Goal: Task Accomplishment & Management: Use online tool/utility

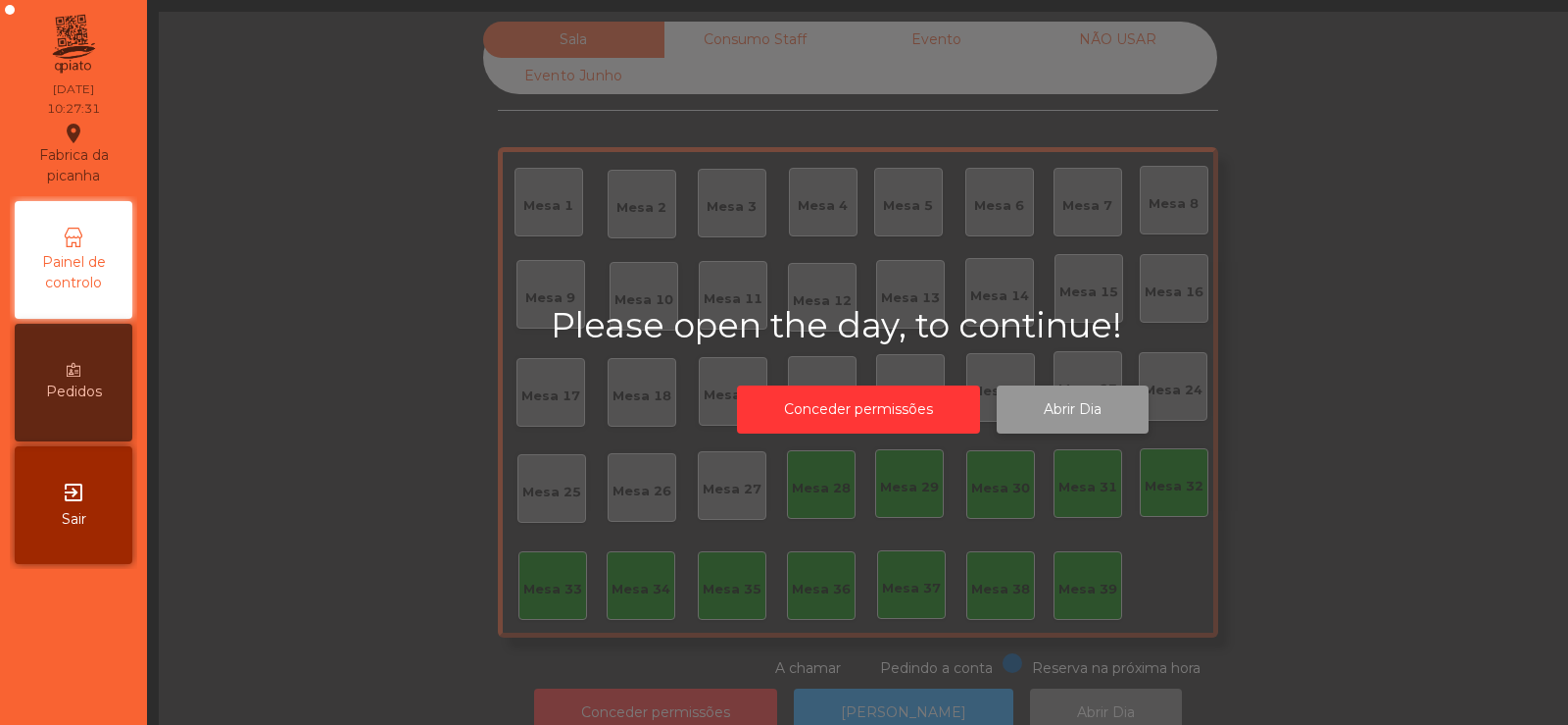
click at [1055, 427] on button "Abrir Dia" at bounding box center [1072, 409] width 152 height 48
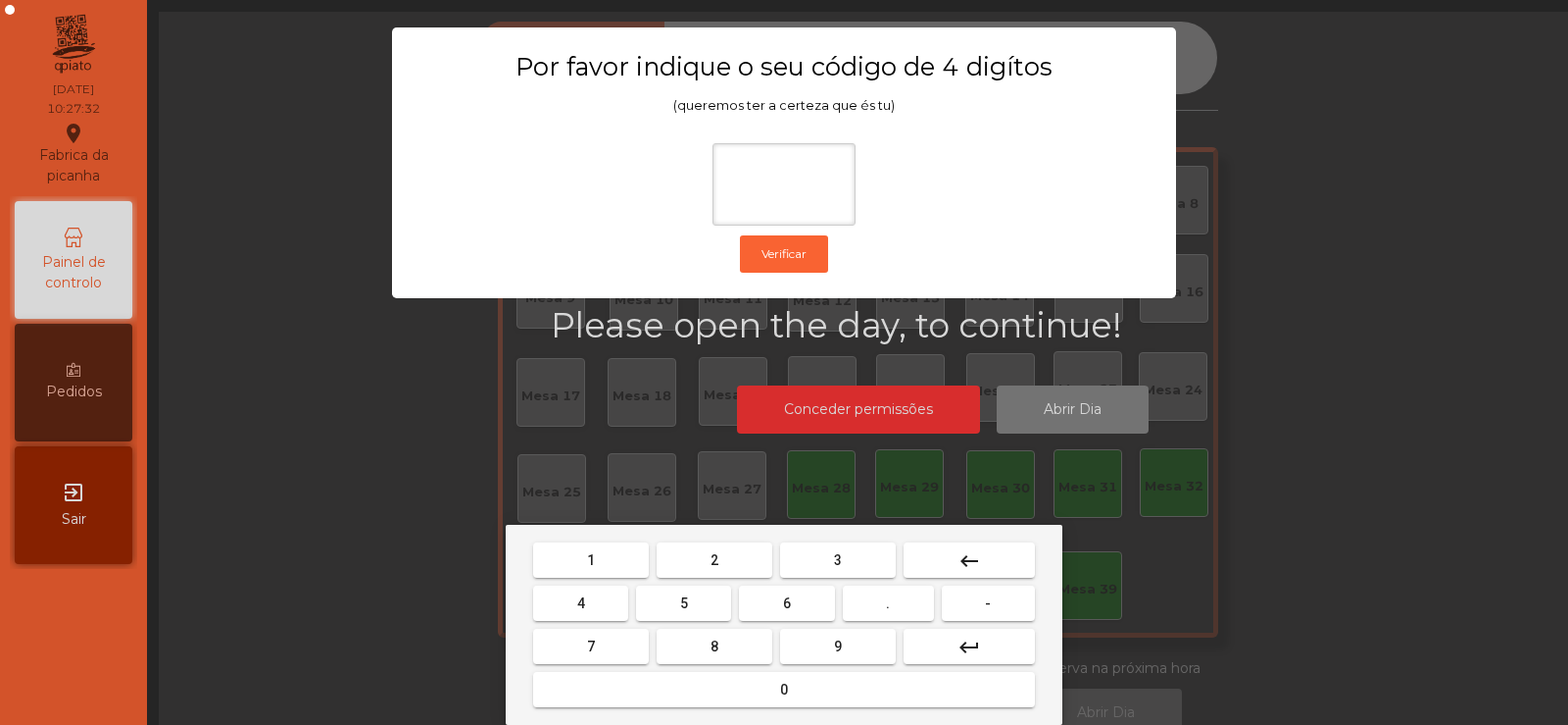
click at [715, 559] on span "2" at bounding box center [715, 560] width 8 height 16
click at [788, 608] on span "6" at bounding box center [786, 603] width 8 height 16
click at [631, 639] on button "7" at bounding box center [591, 646] width 116 height 35
click at [684, 602] on span "5" at bounding box center [685, 603] width 8 height 16
type input "****"
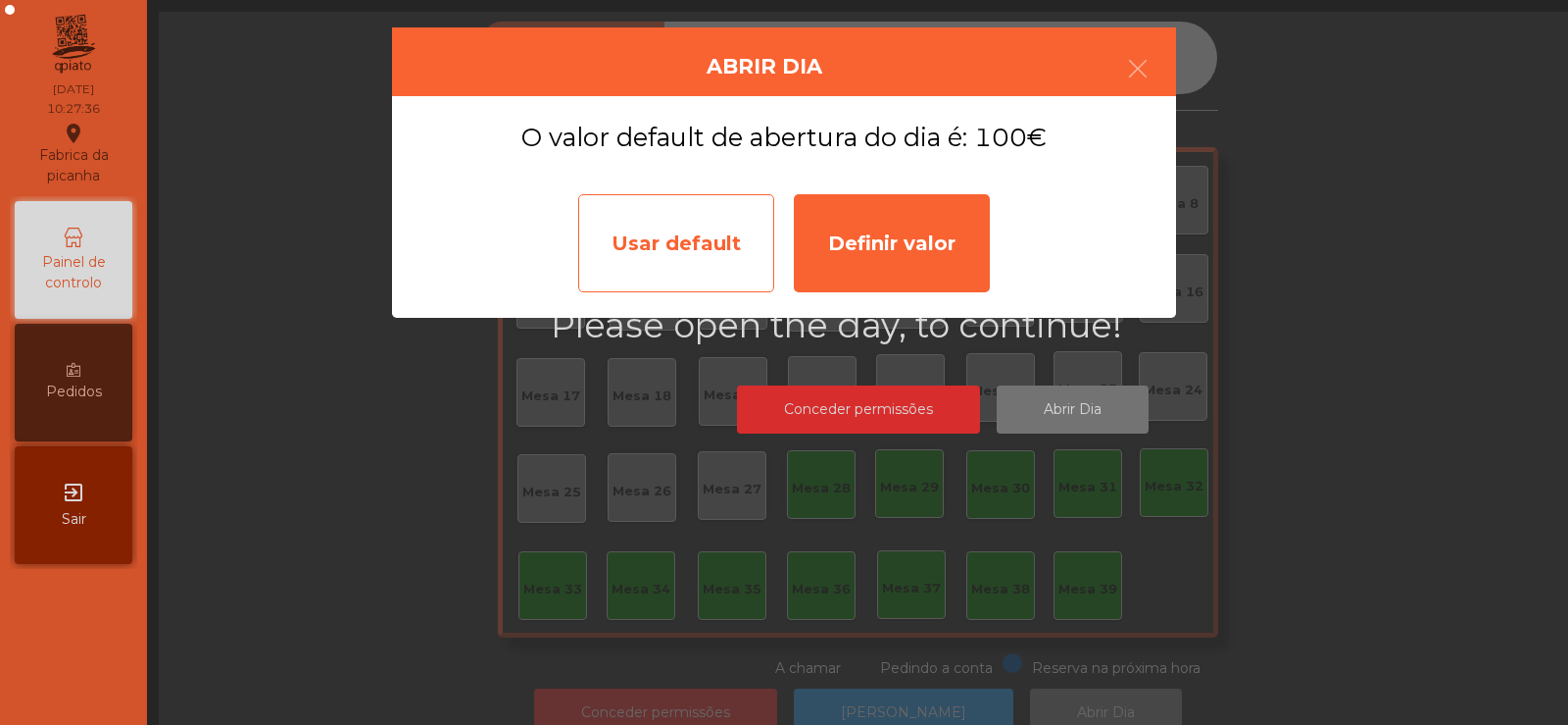
click at [710, 250] on div "Usar default" at bounding box center [677, 243] width 196 height 98
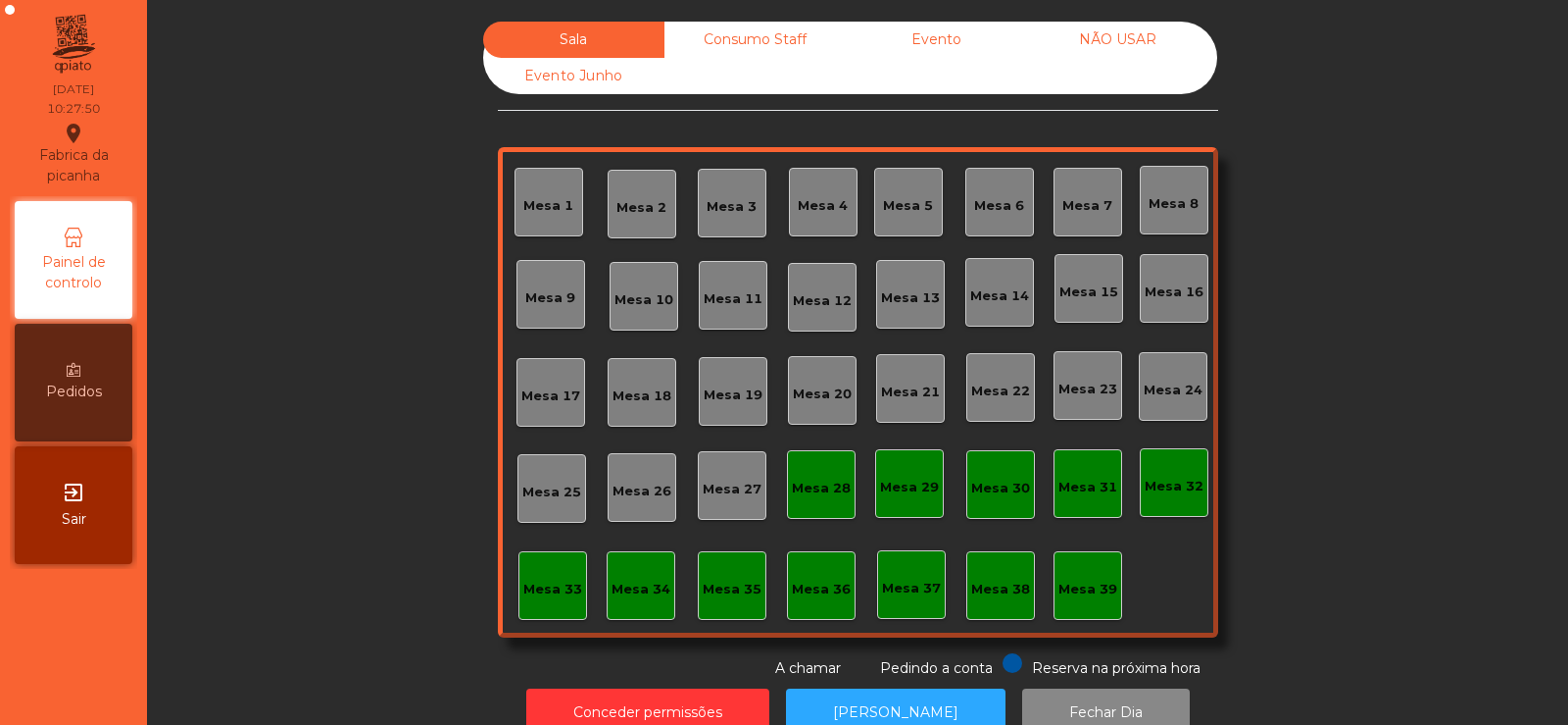
scroll to position [48, 0]
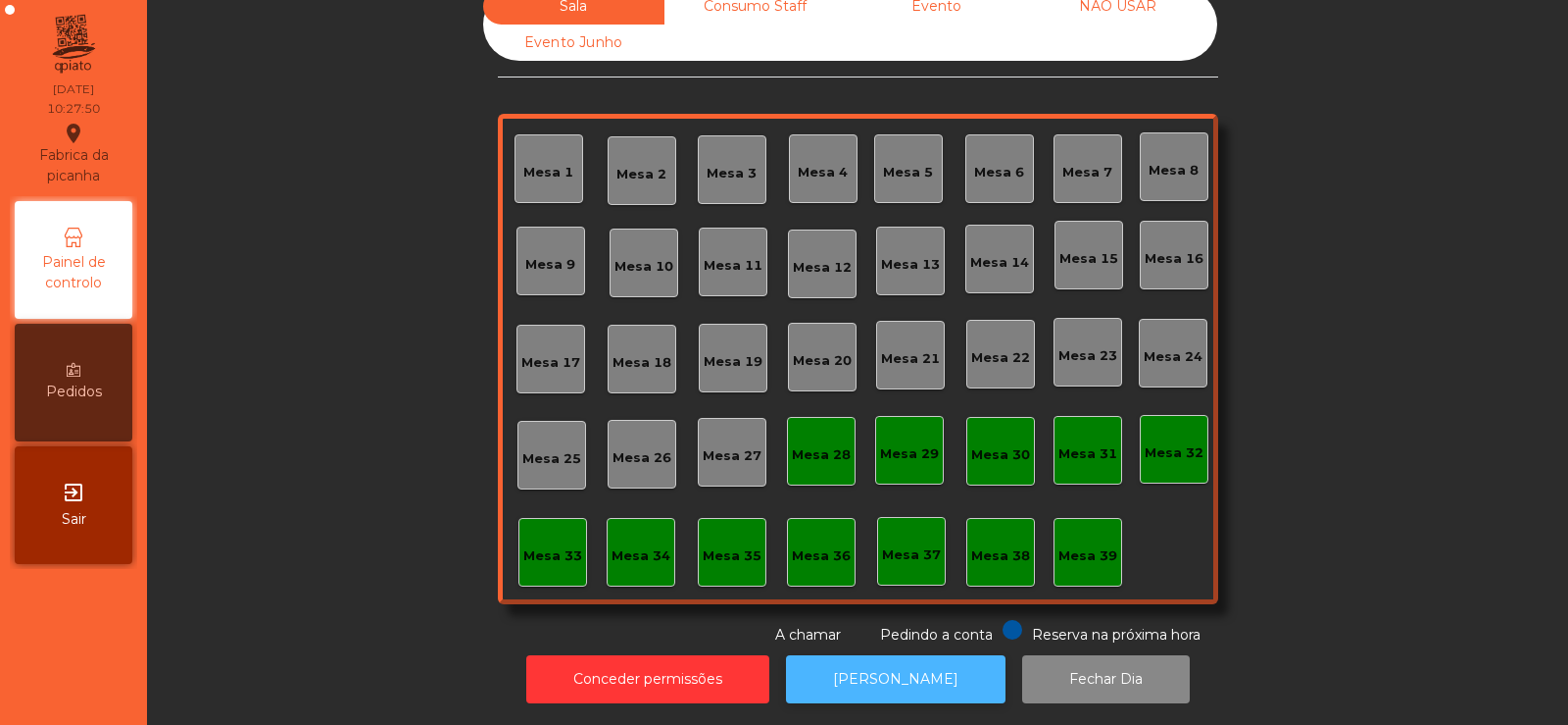
click at [877, 674] on button "[PERSON_NAME]" at bounding box center [895, 679] width 220 height 48
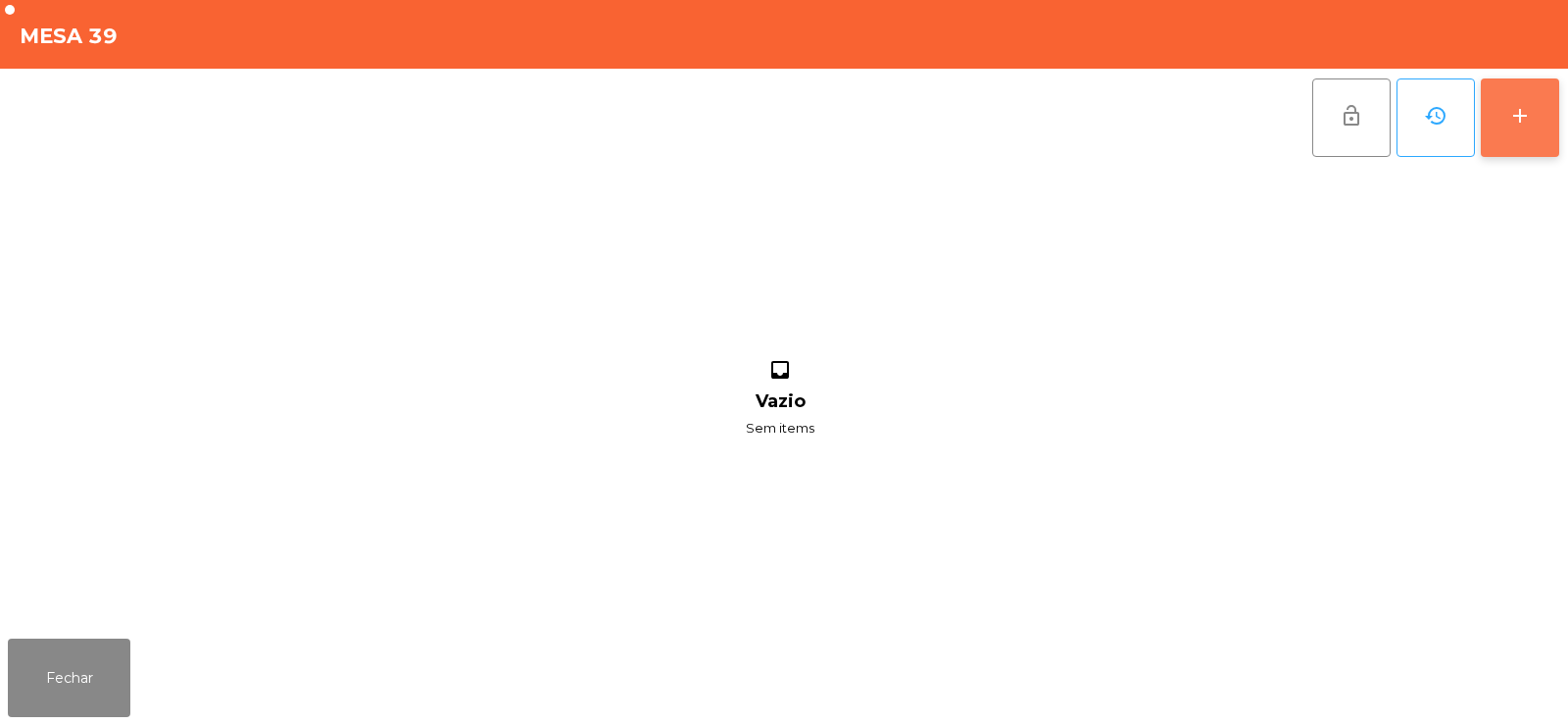
click at [1527, 102] on button "add" at bounding box center [1520, 117] width 78 height 78
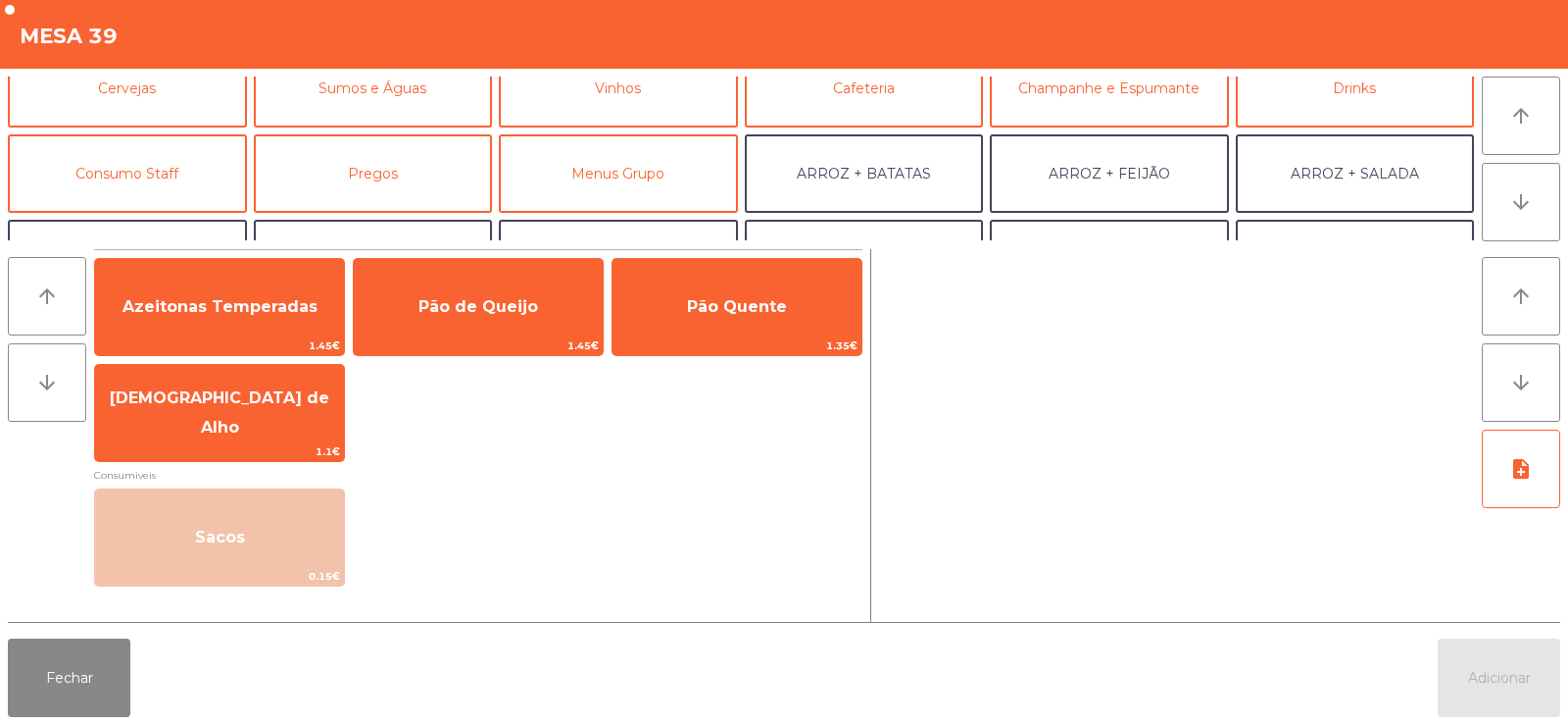
scroll to position [145, 0]
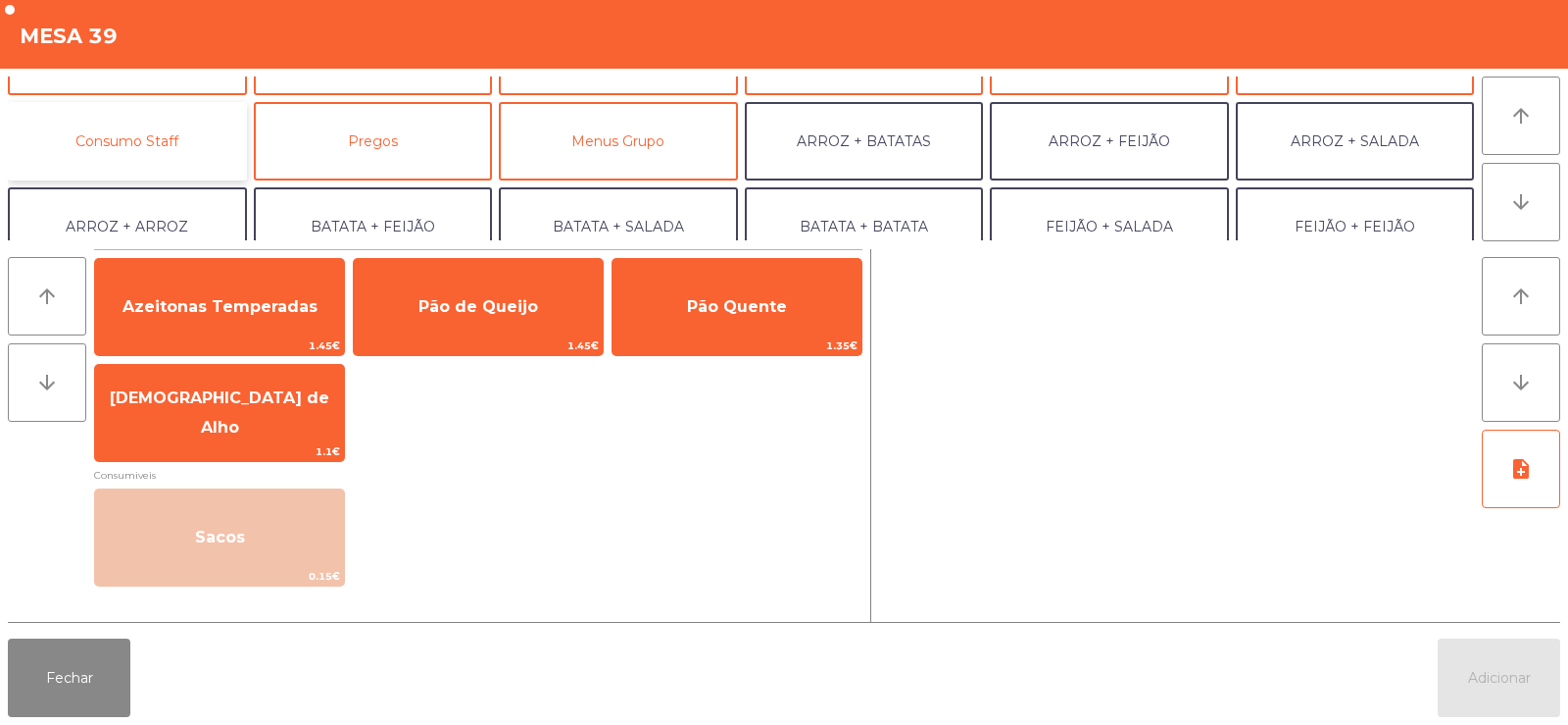
click at [173, 136] on button "Consumo Staff" at bounding box center [127, 141] width 239 height 78
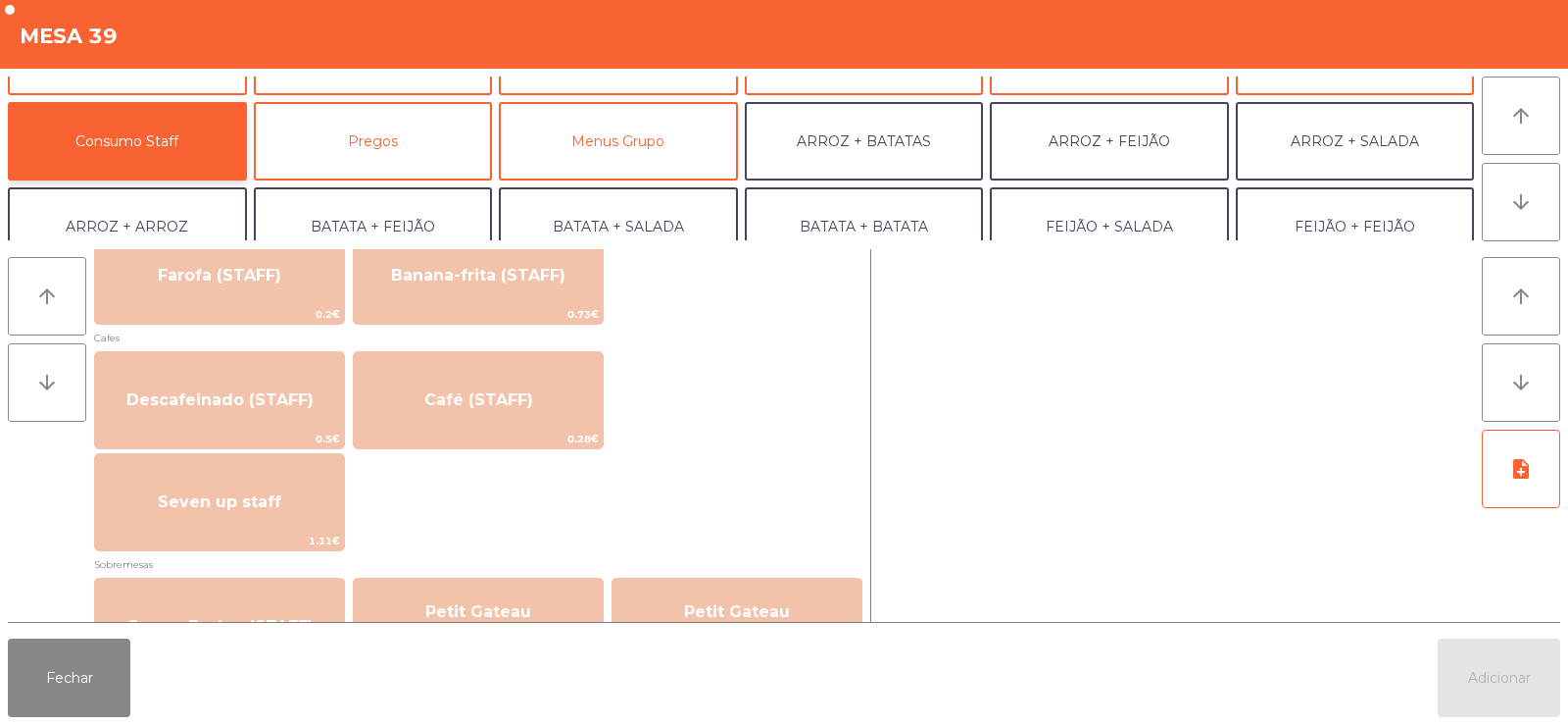
scroll to position [1068, 0]
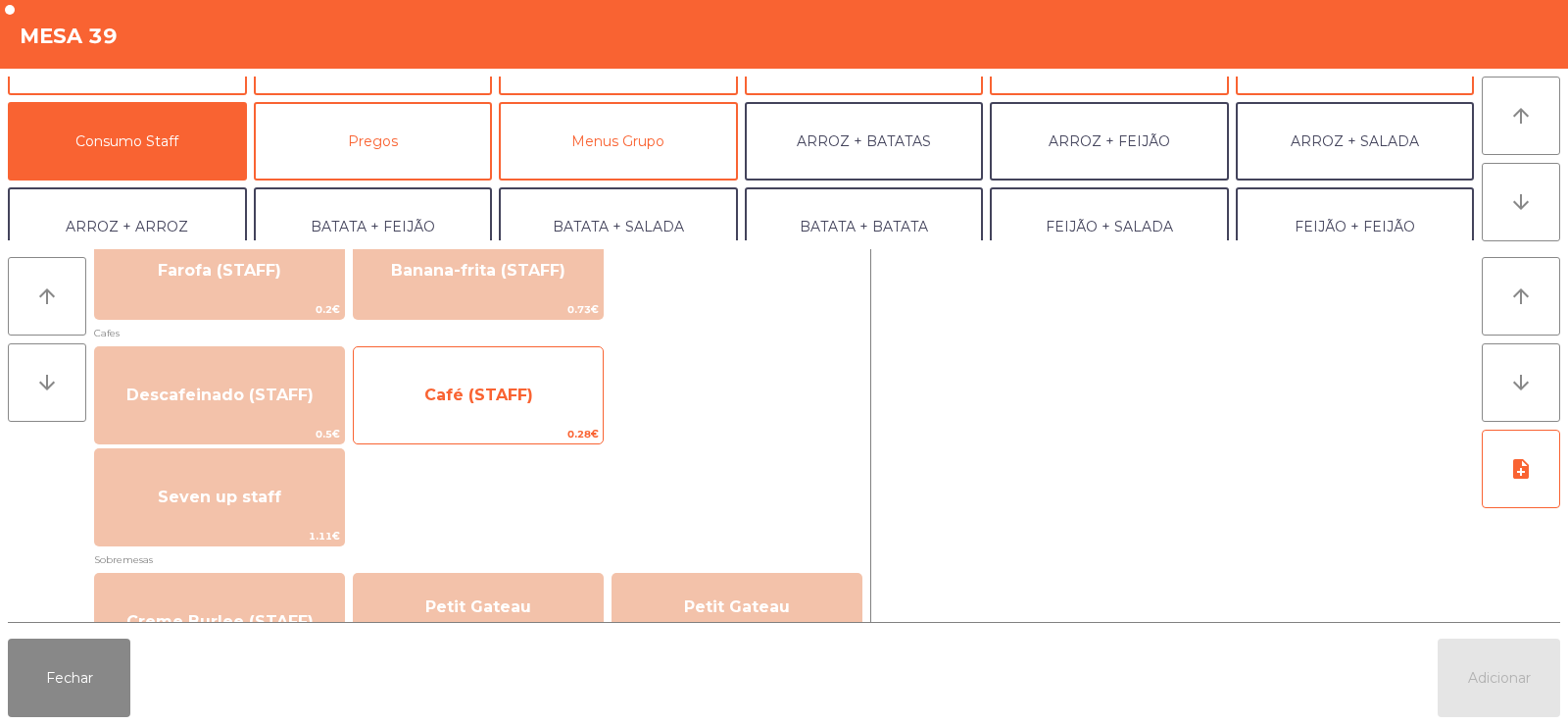
click at [514, 412] on span "Café (STAFF)" at bounding box center [478, 395] width 249 height 53
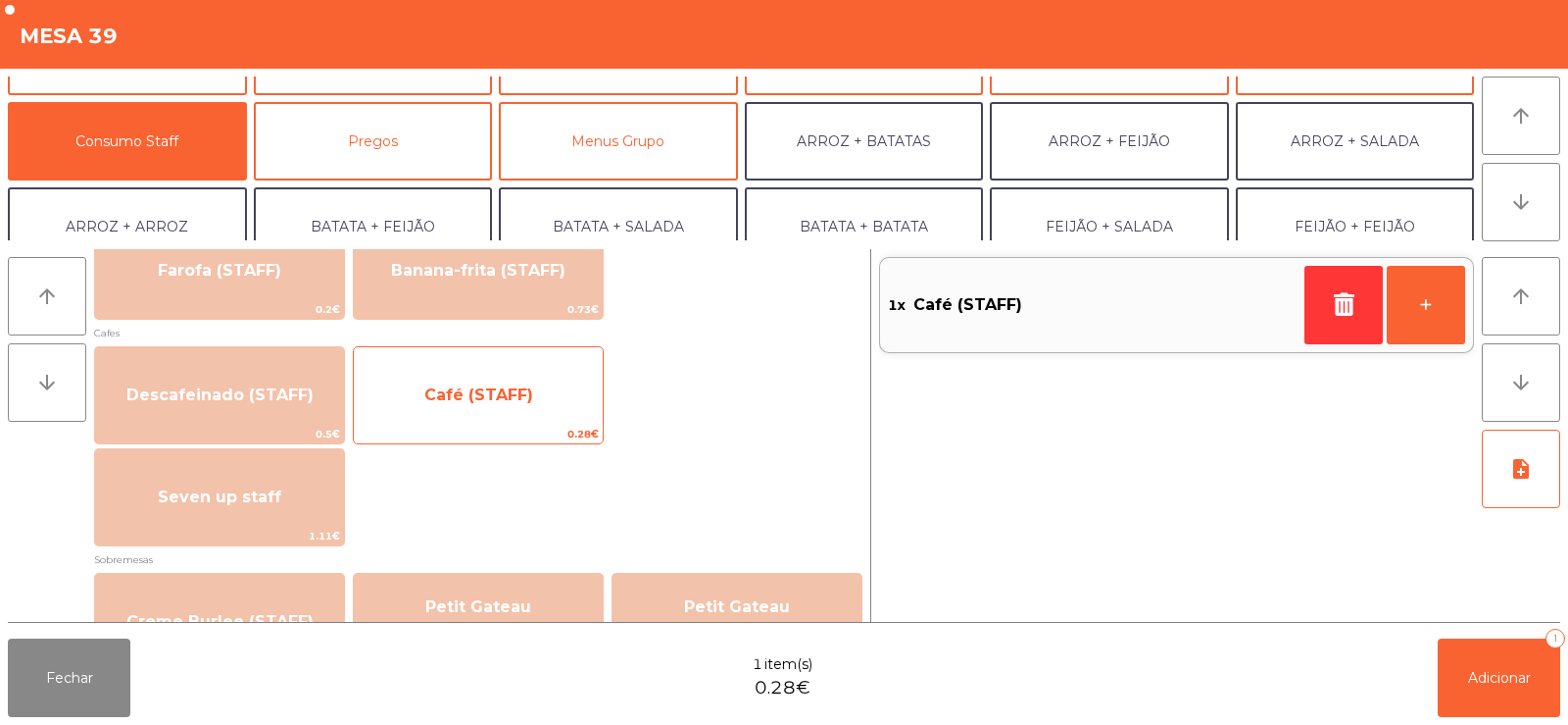
click at [511, 399] on span "Café (STAFF)" at bounding box center [479, 394] width 109 height 19
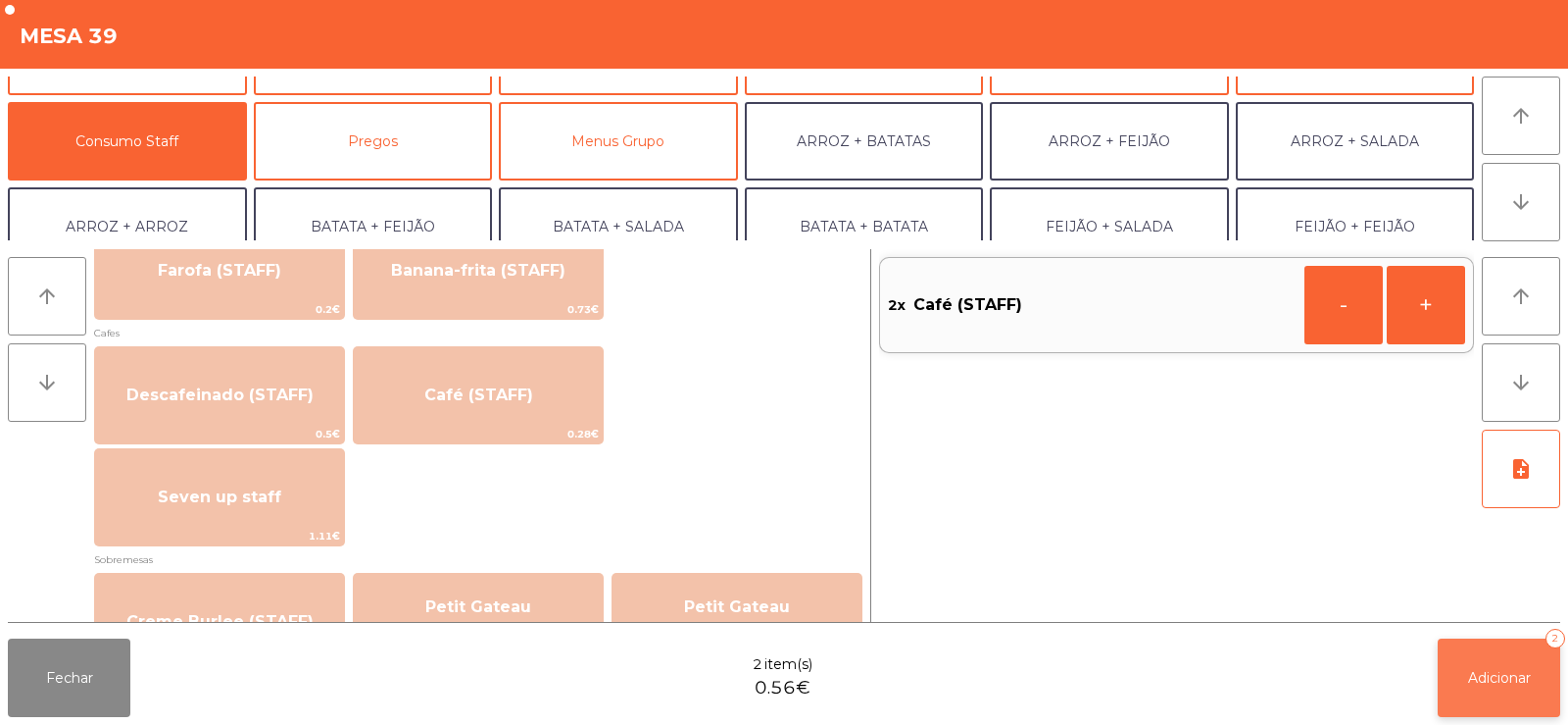
click at [1441, 653] on button "Adicionar 2" at bounding box center [1499, 677] width 123 height 78
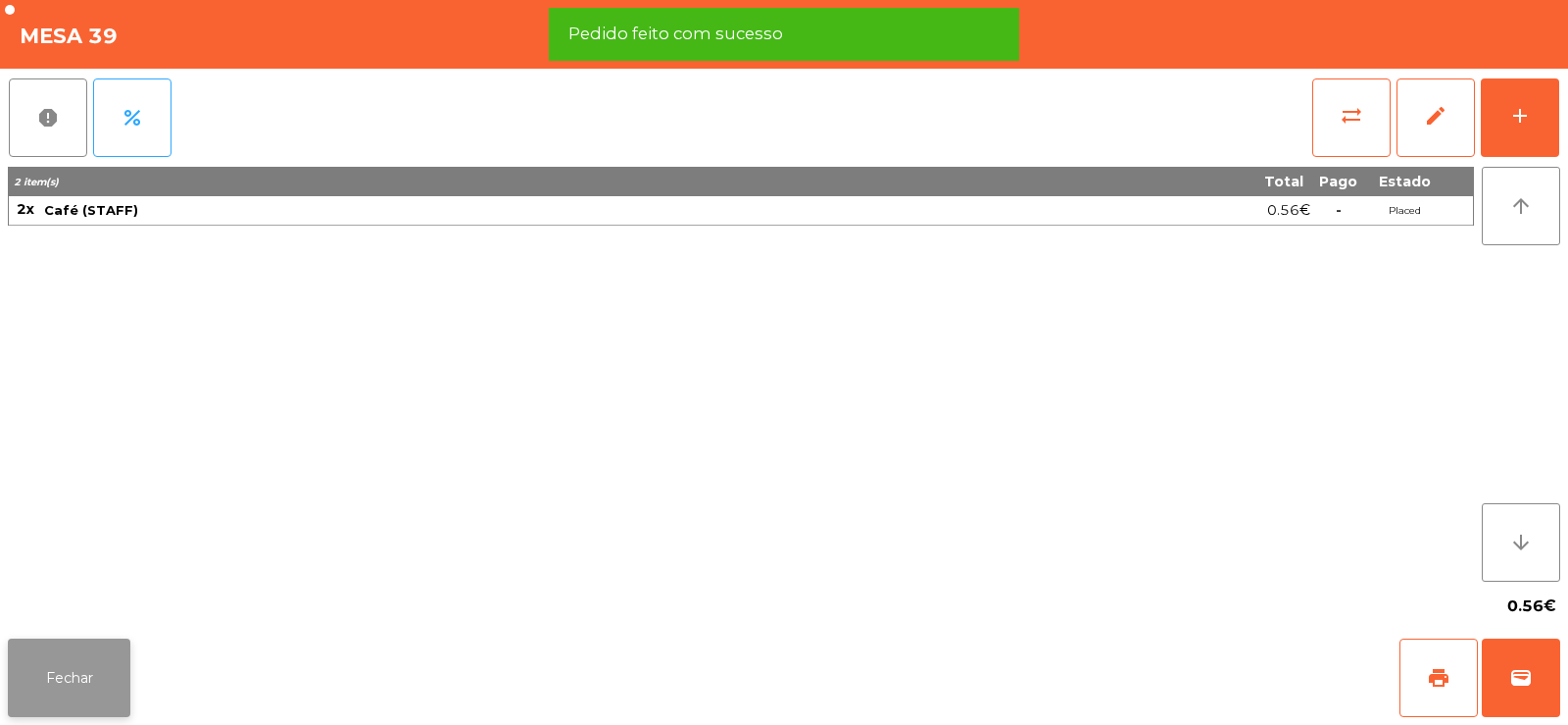
click at [95, 673] on button "Fechar" at bounding box center [69, 677] width 123 height 78
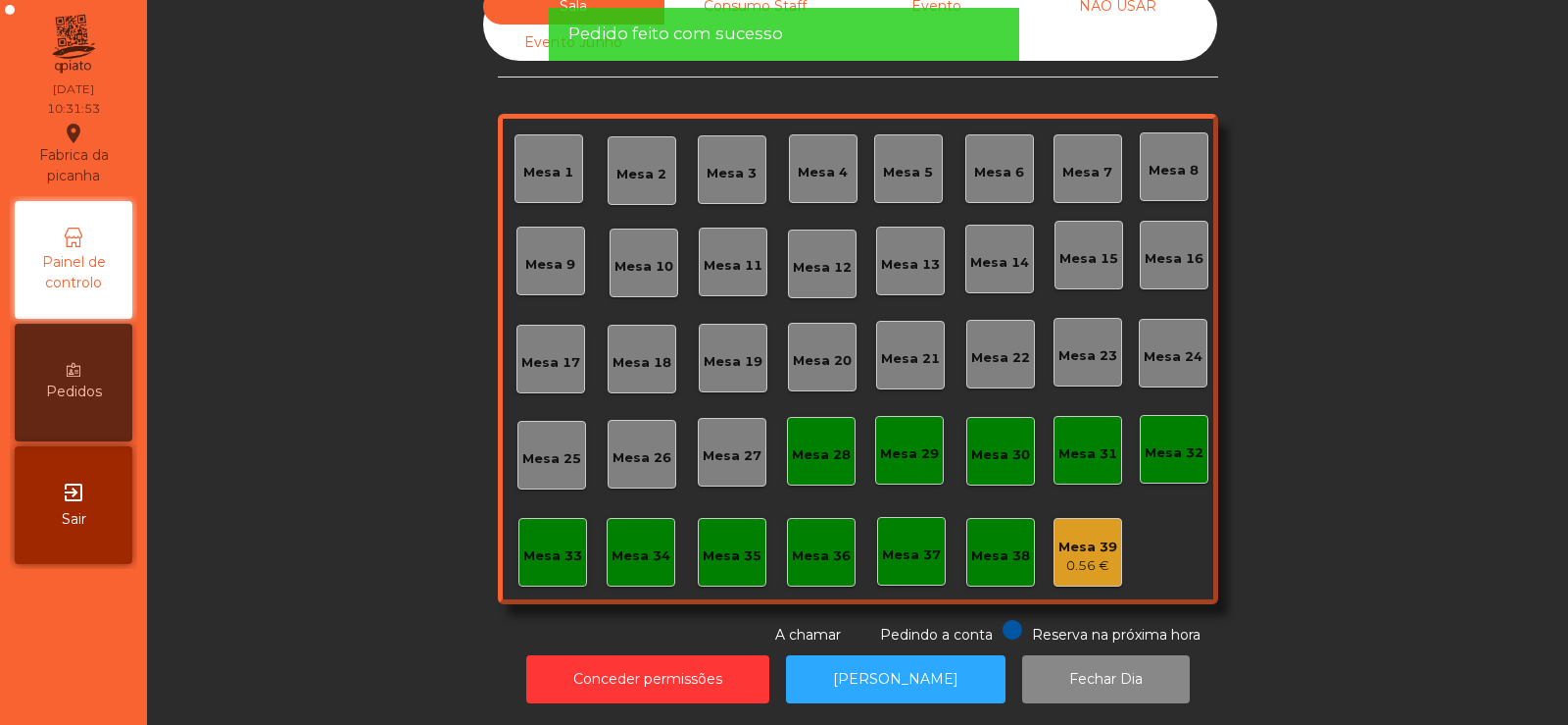
scroll to position [0, 0]
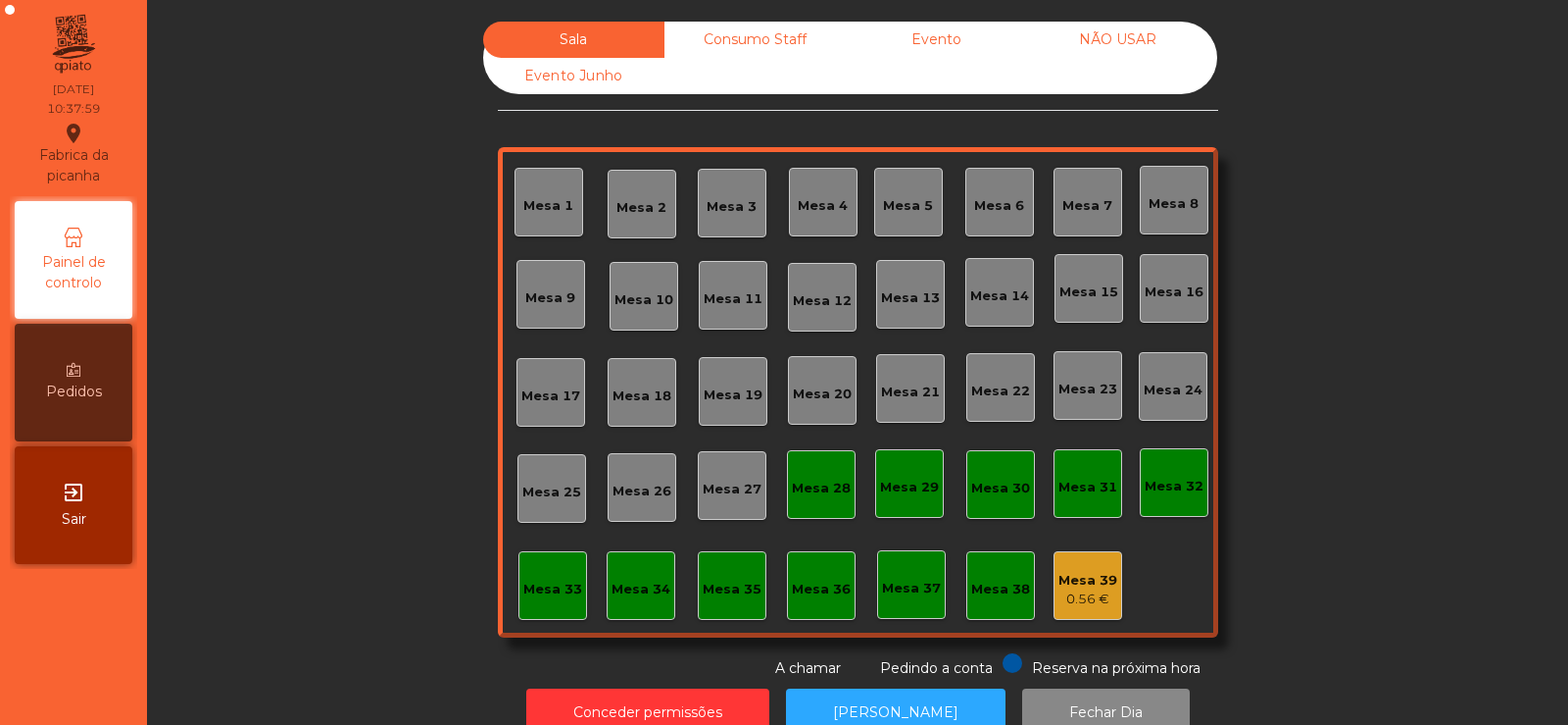
click at [1067, 590] on div "0.56 €" at bounding box center [1087, 599] width 59 height 20
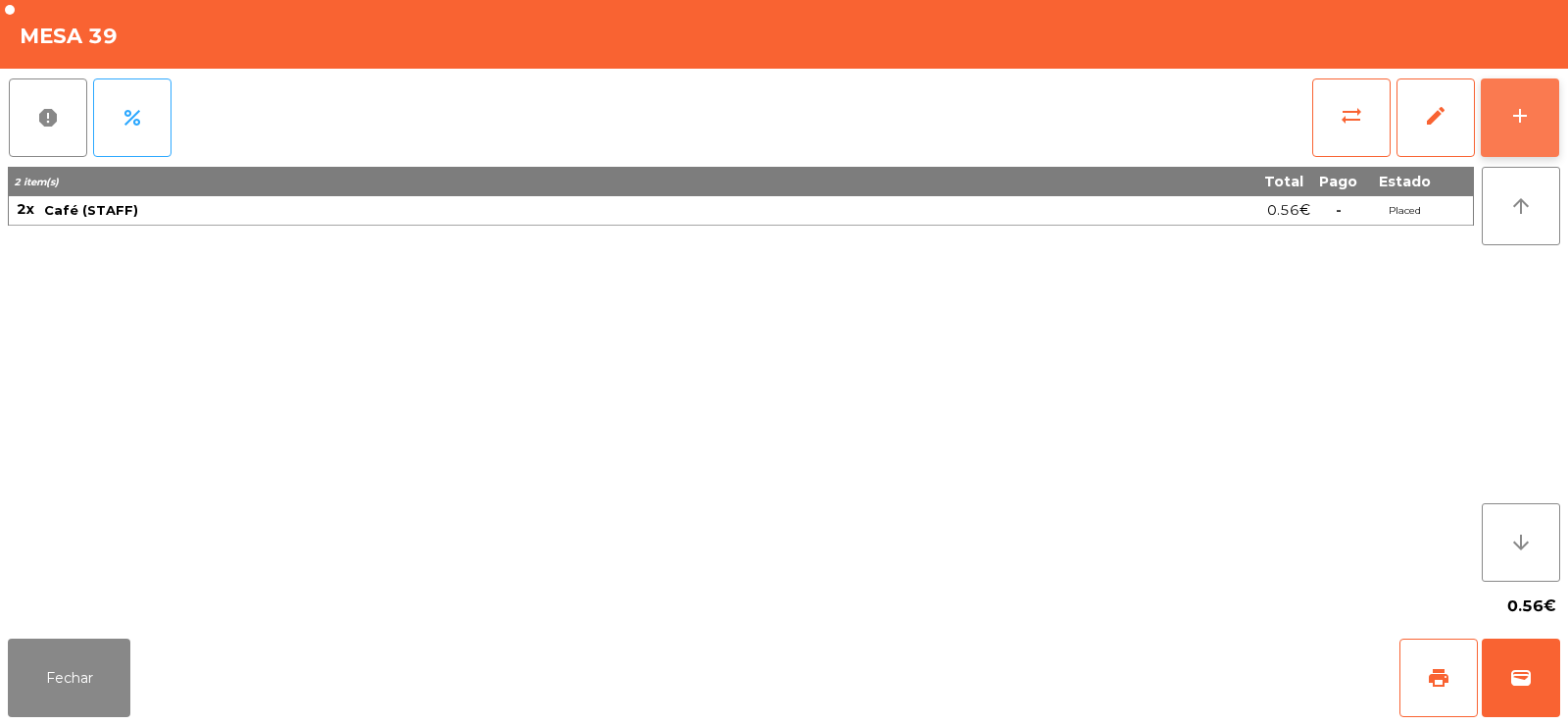
click at [1494, 121] on button "add" at bounding box center [1520, 117] width 78 height 78
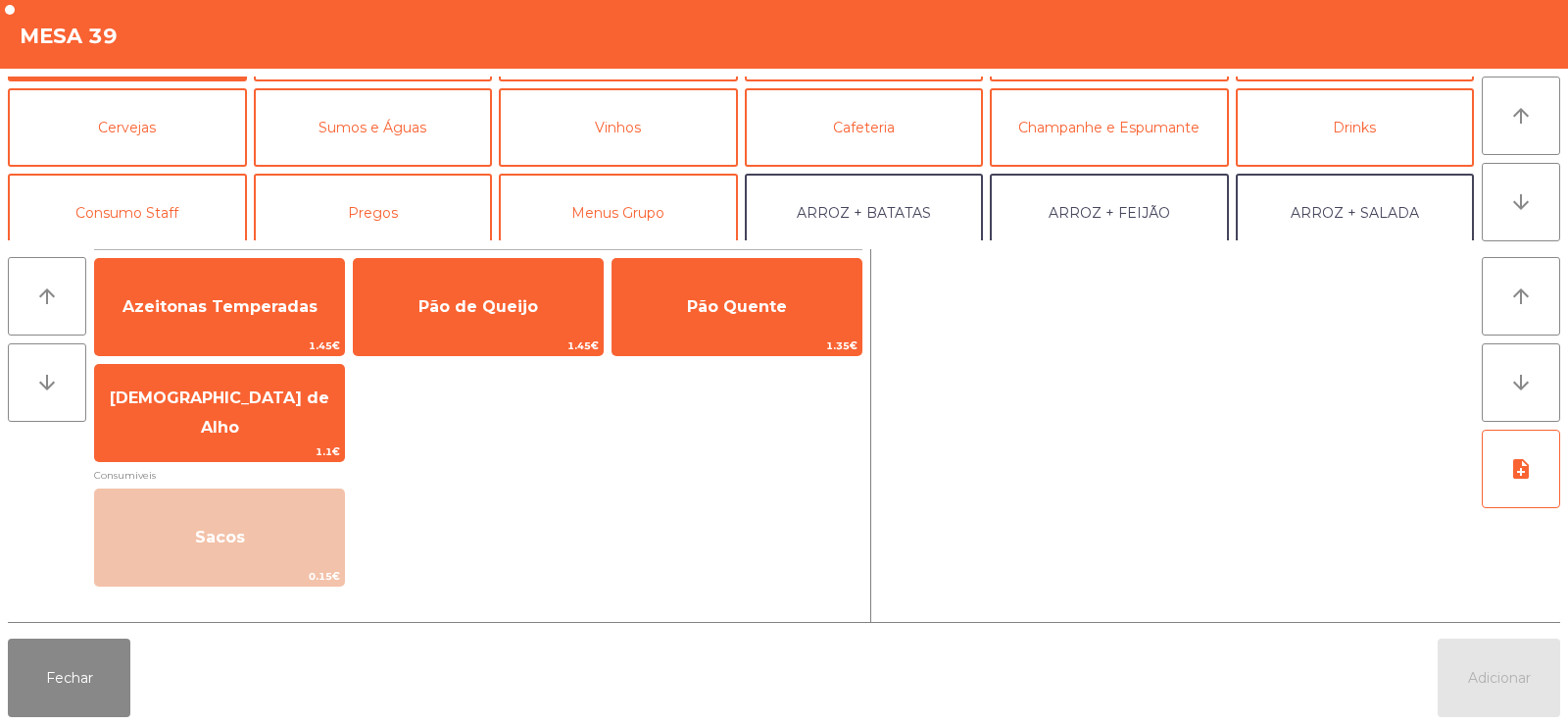
scroll to position [101, 0]
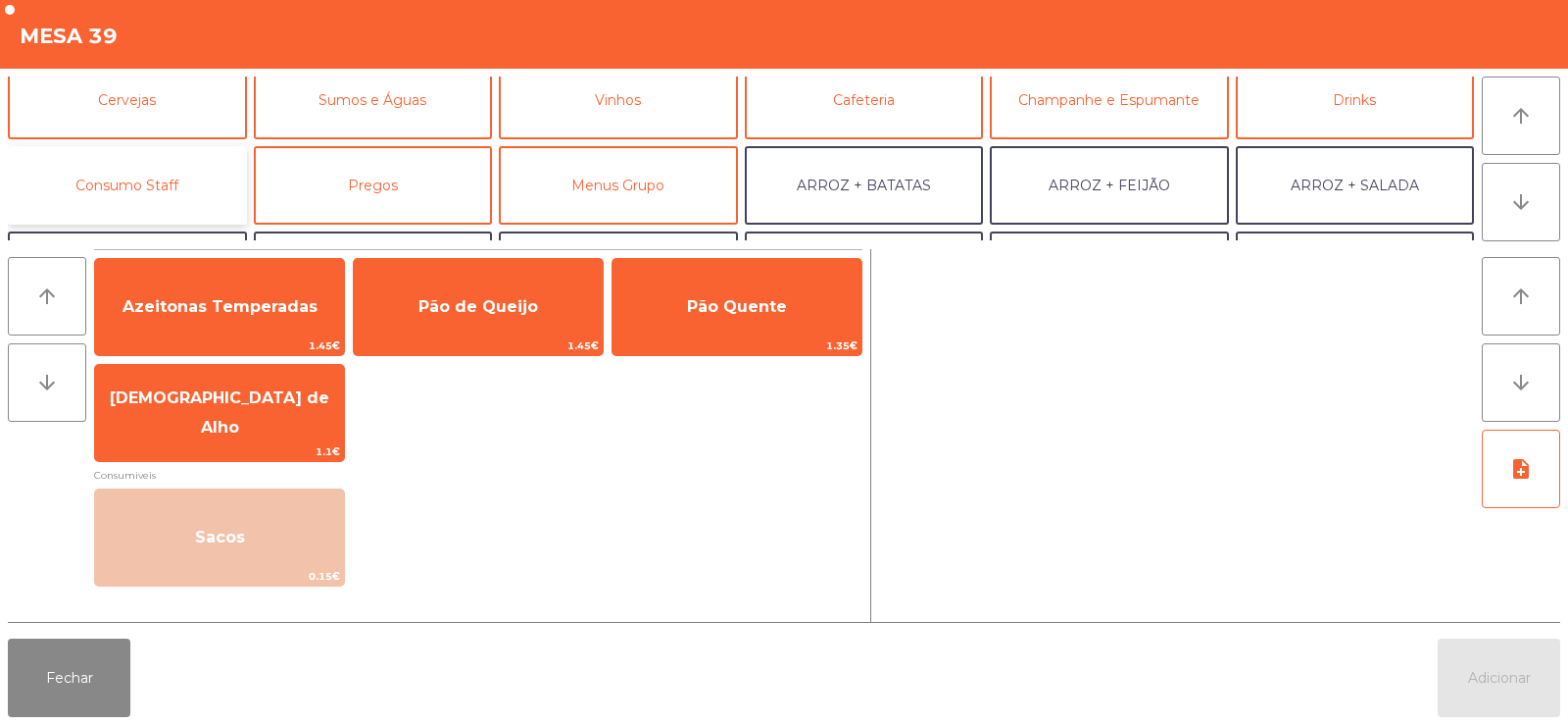
click at [164, 190] on button "Consumo Staff" at bounding box center [127, 185] width 239 height 78
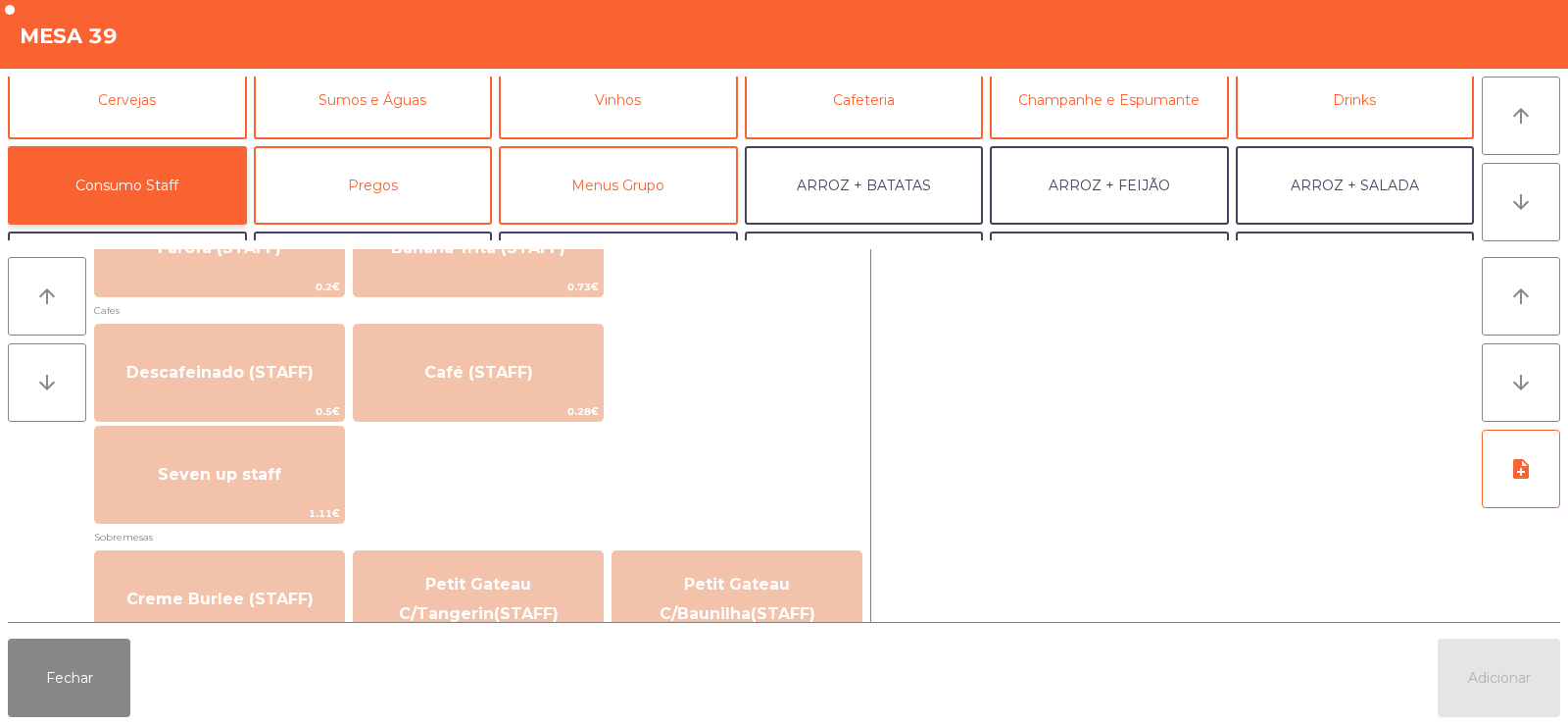
scroll to position [1092, 0]
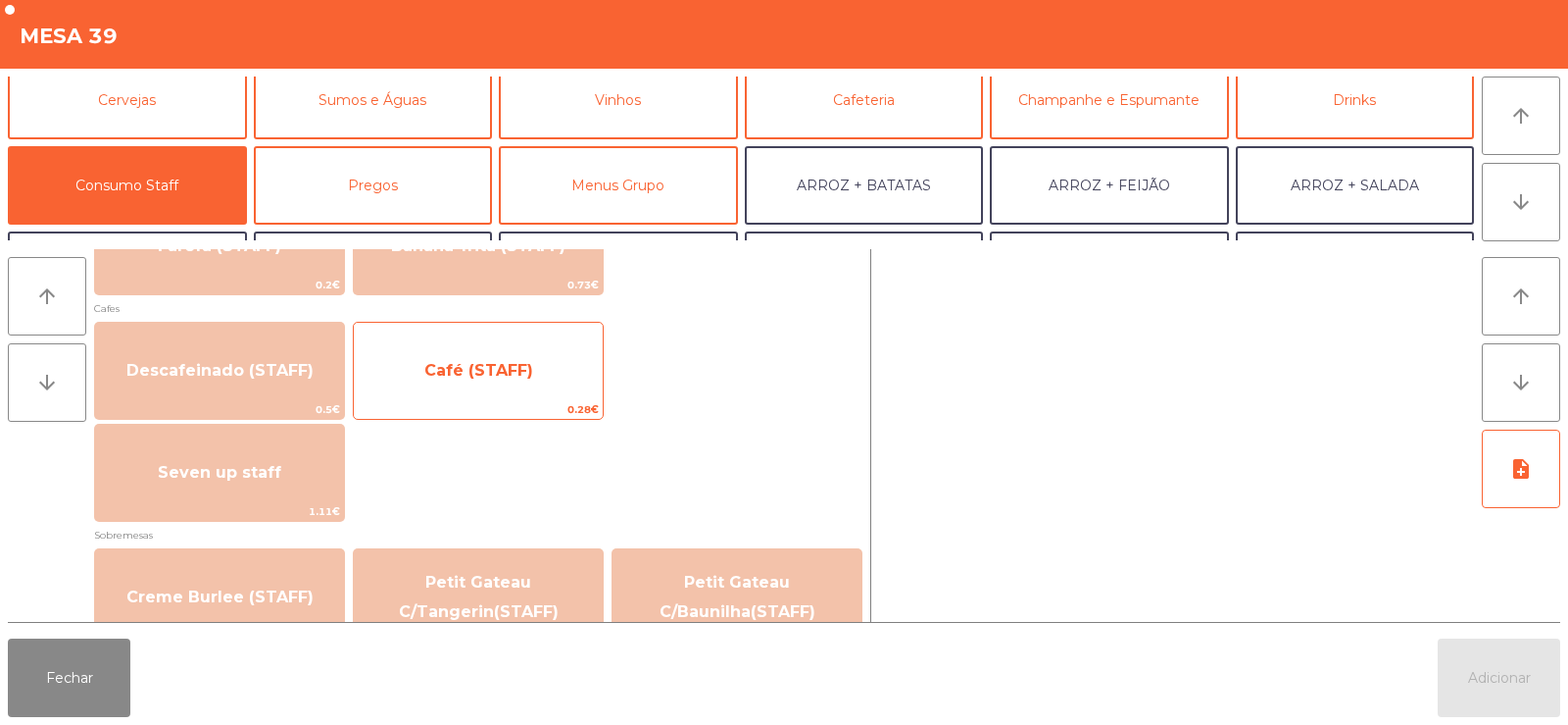
click at [466, 379] on span "Café (STAFF)" at bounding box center [479, 370] width 109 height 19
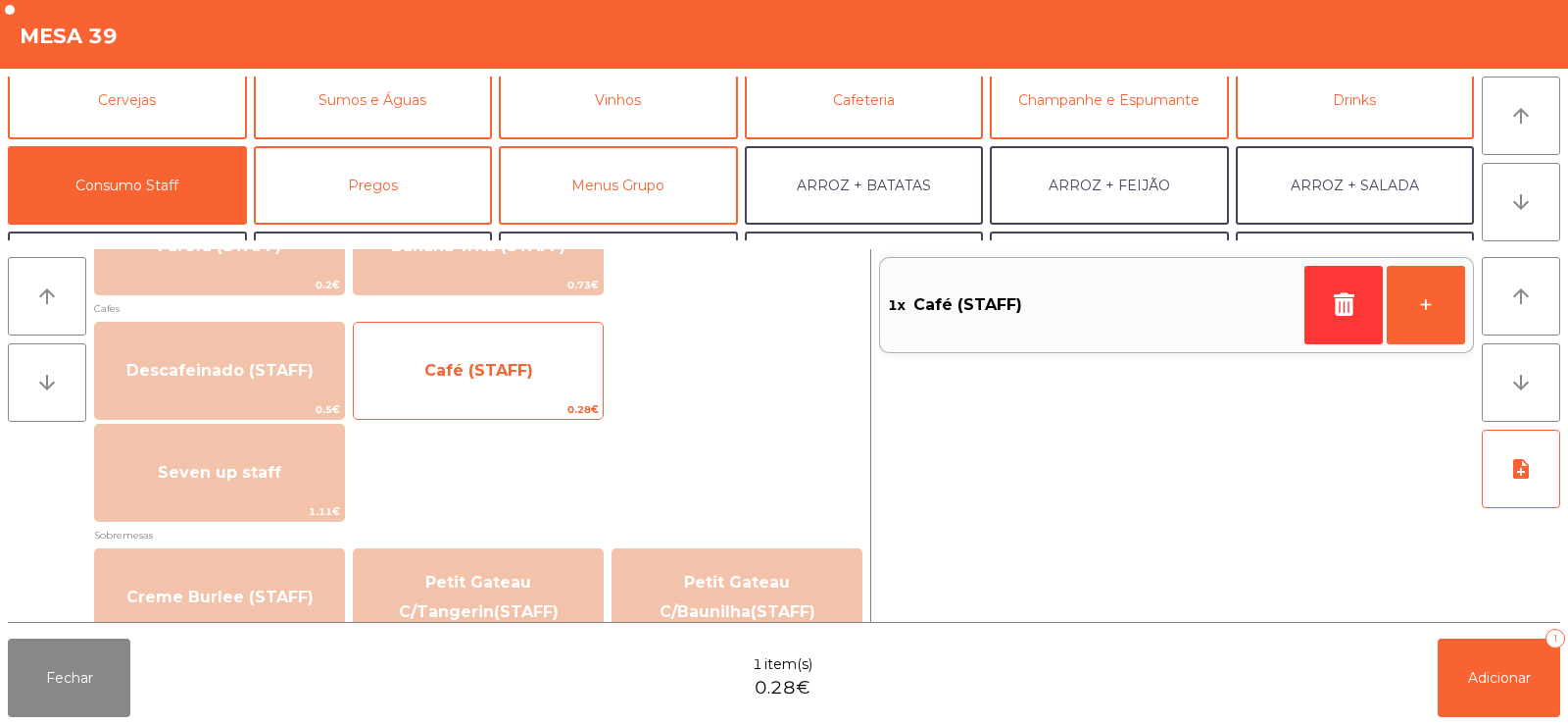
click at [484, 382] on span "Café (STAFF)" at bounding box center [478, 370] width 249 height 53
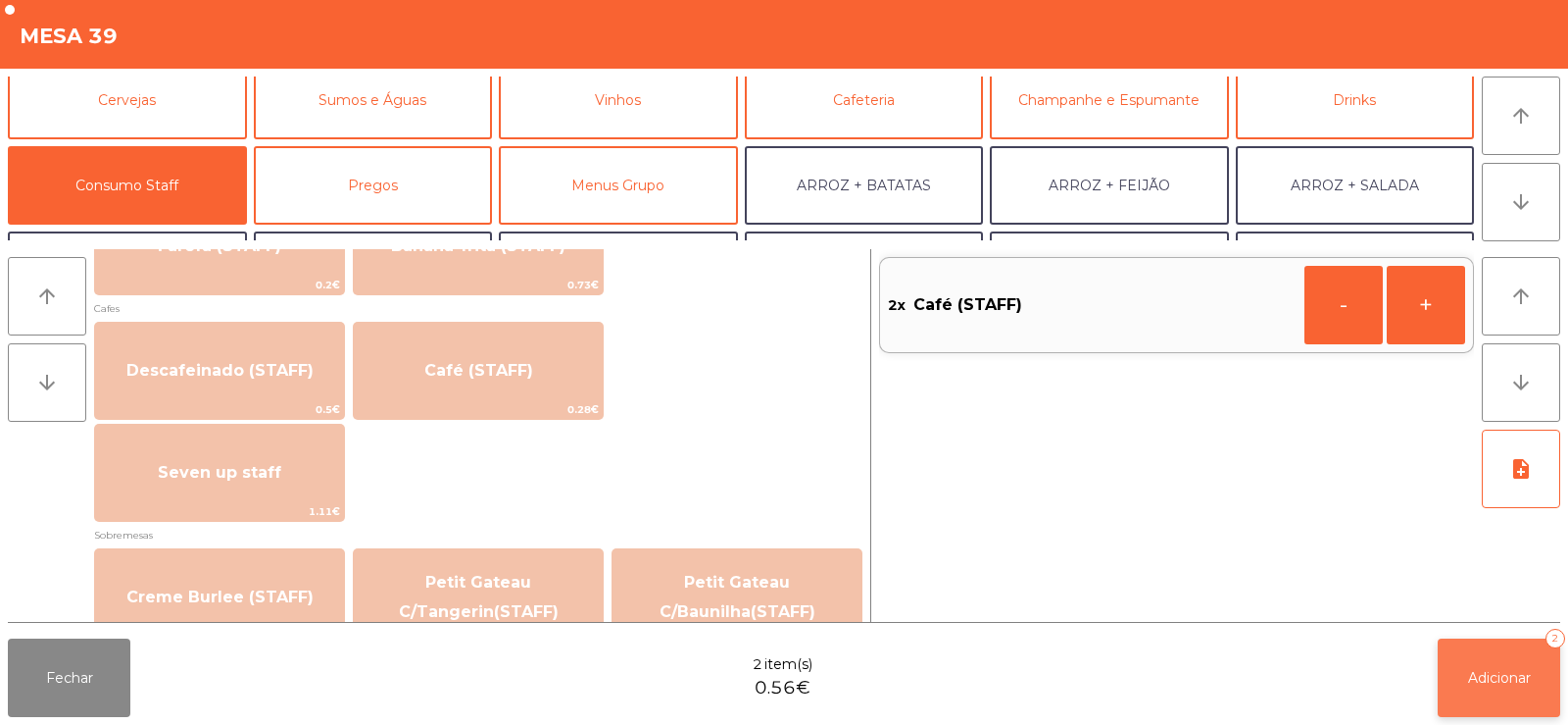
click at [1461, 672] on button "Adicionar 2" at bounding box center [1499, 677] width 123 height 78
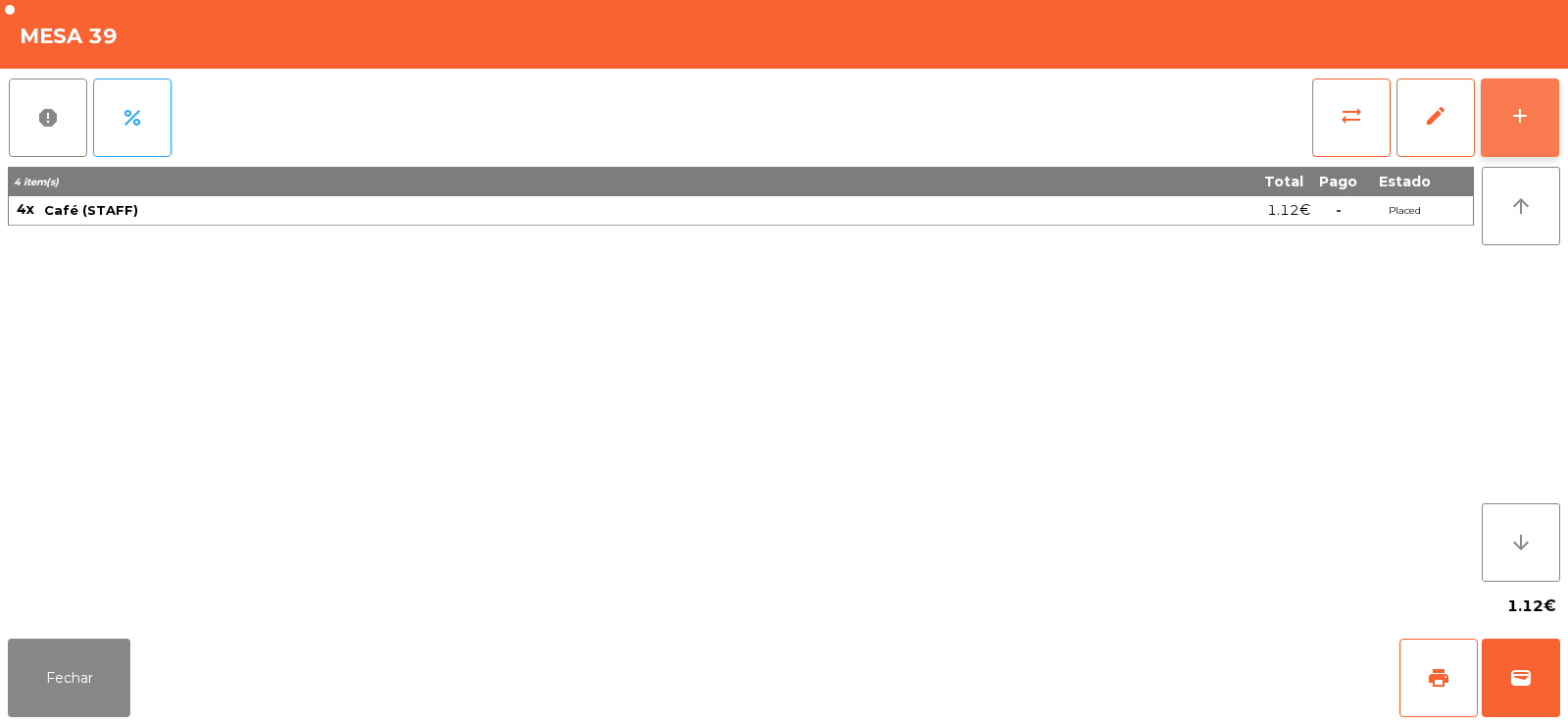
click at [1540, 123] on button "add" at bounding box center [1520, 117] width 78 height 78
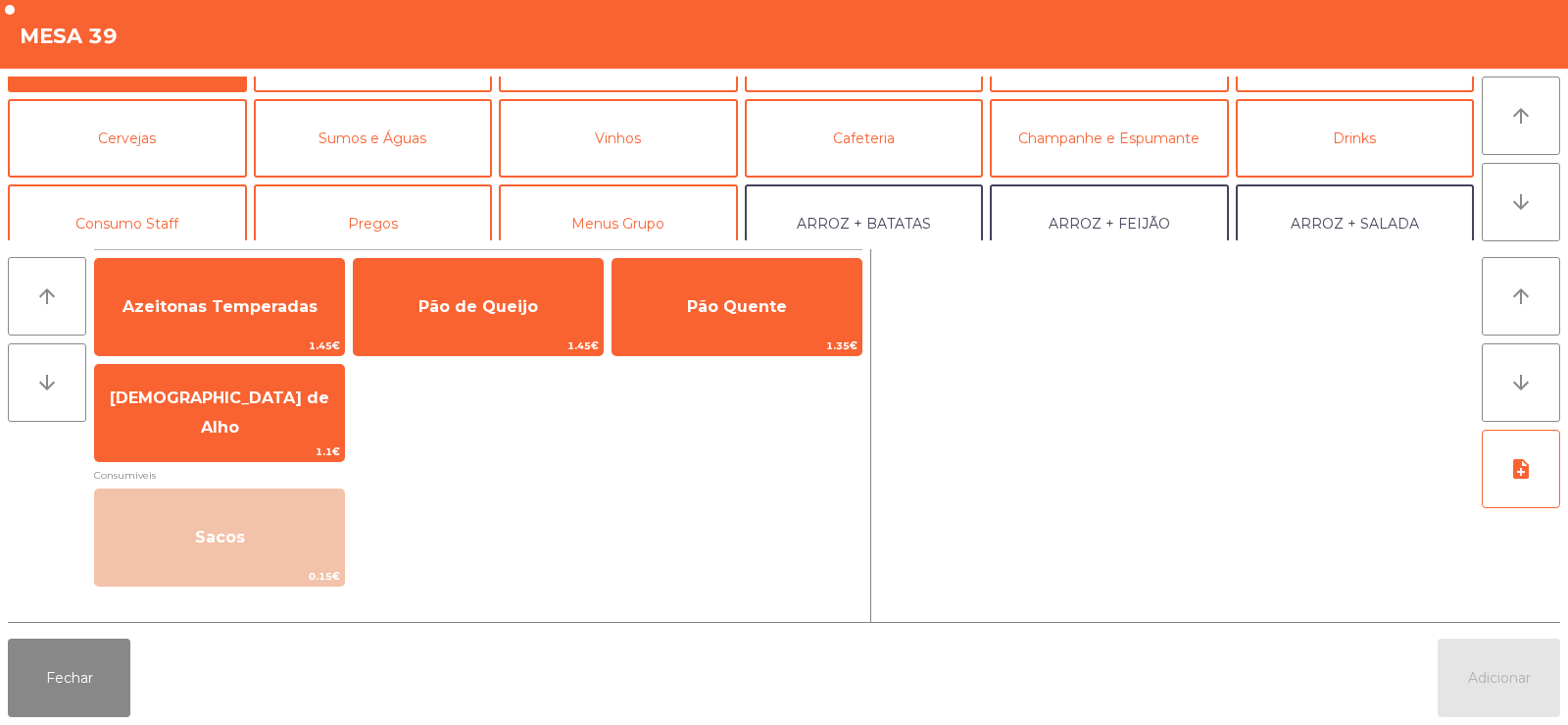
scroll to position [106, 0]
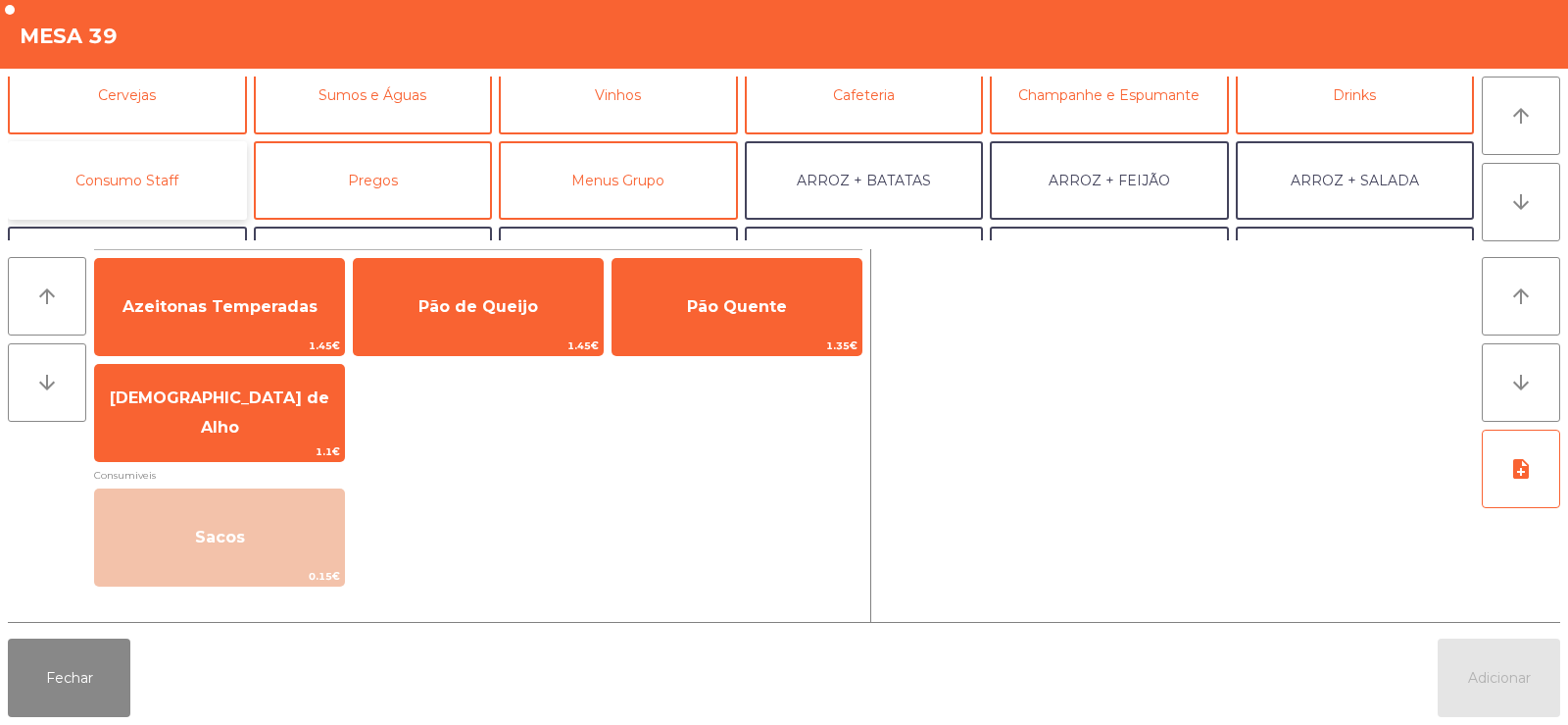
click at [145, 182] on button "Consumo Staff" at bounding box center [127, 180] width 239 height 78
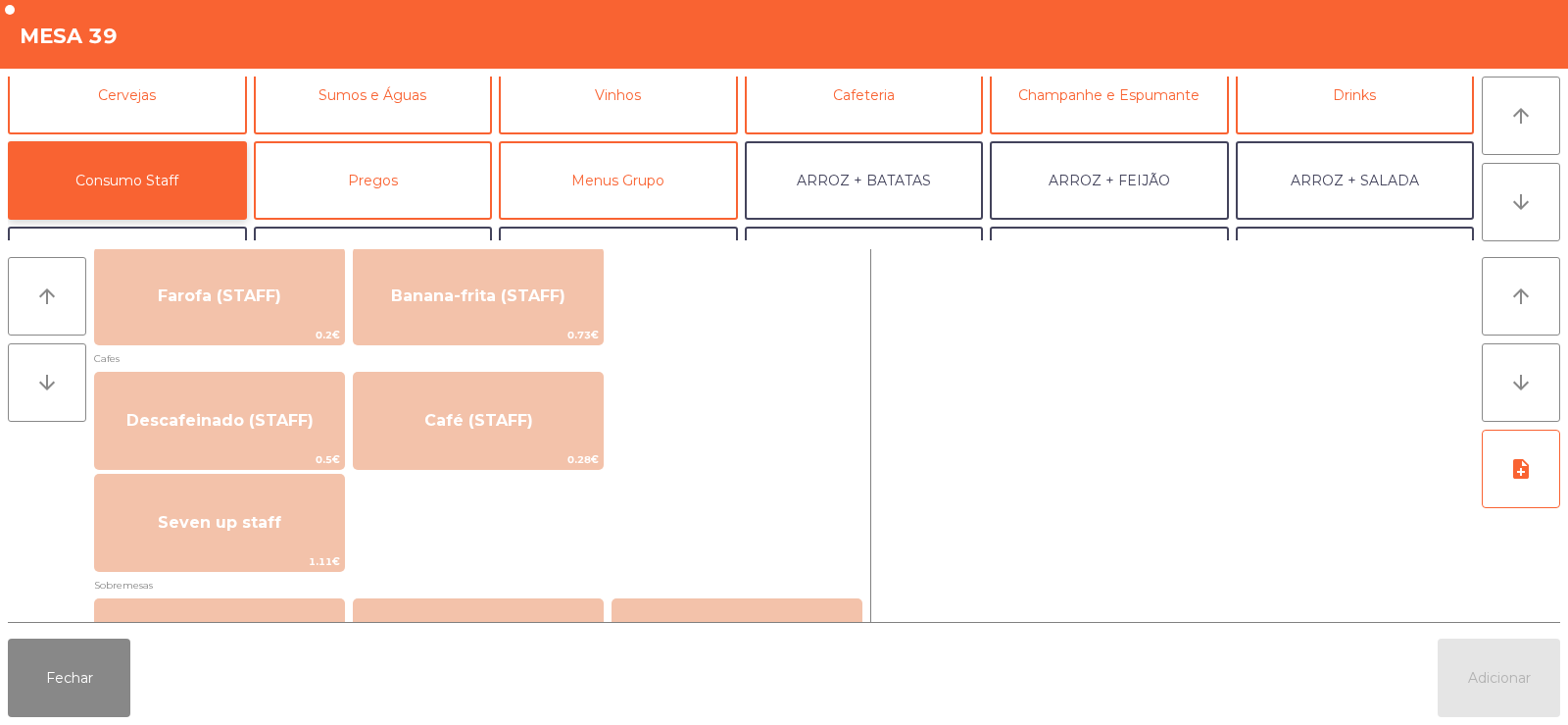
scroll to position [1097, 0]
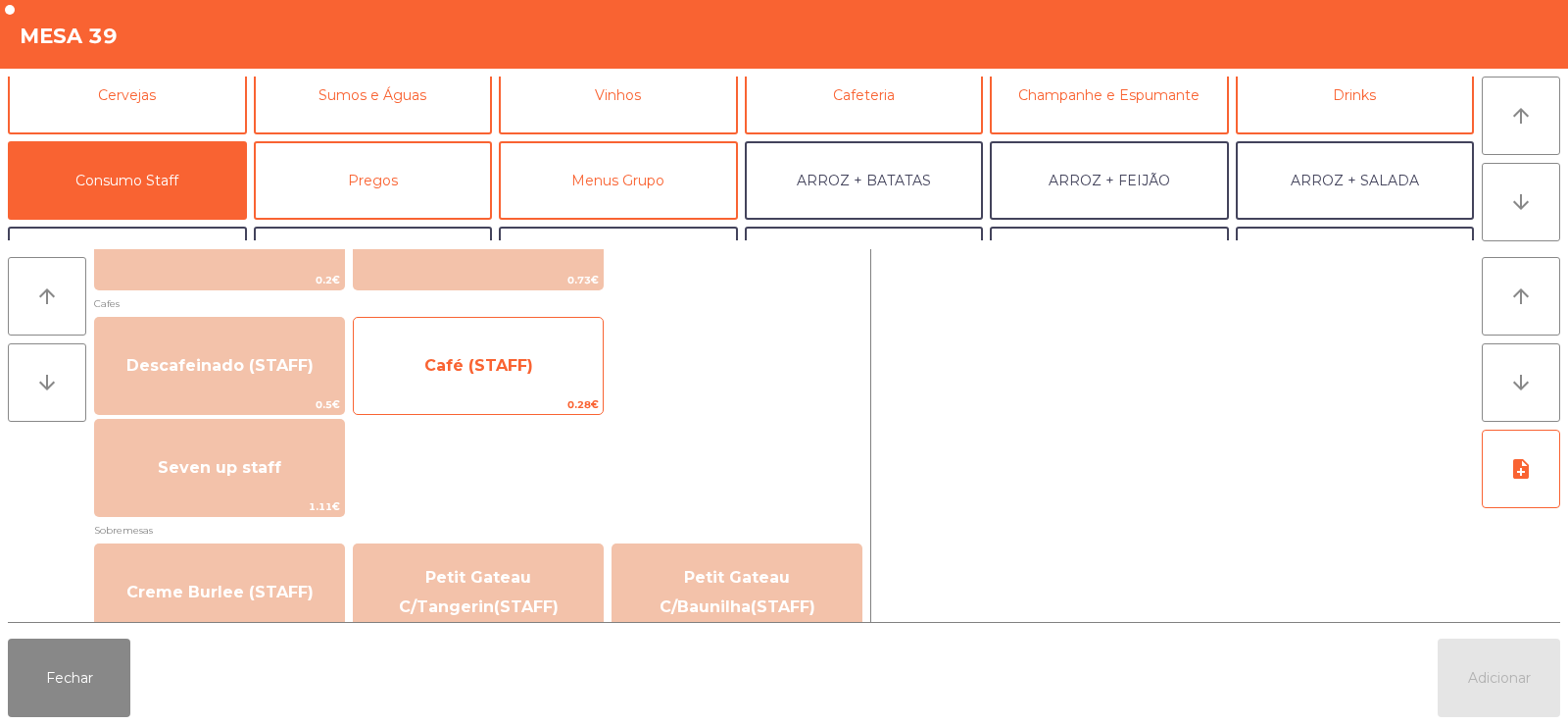
click at [508, 377] on span "Café (STAFF)" at bounding box center [478, 365] width 249 height 53
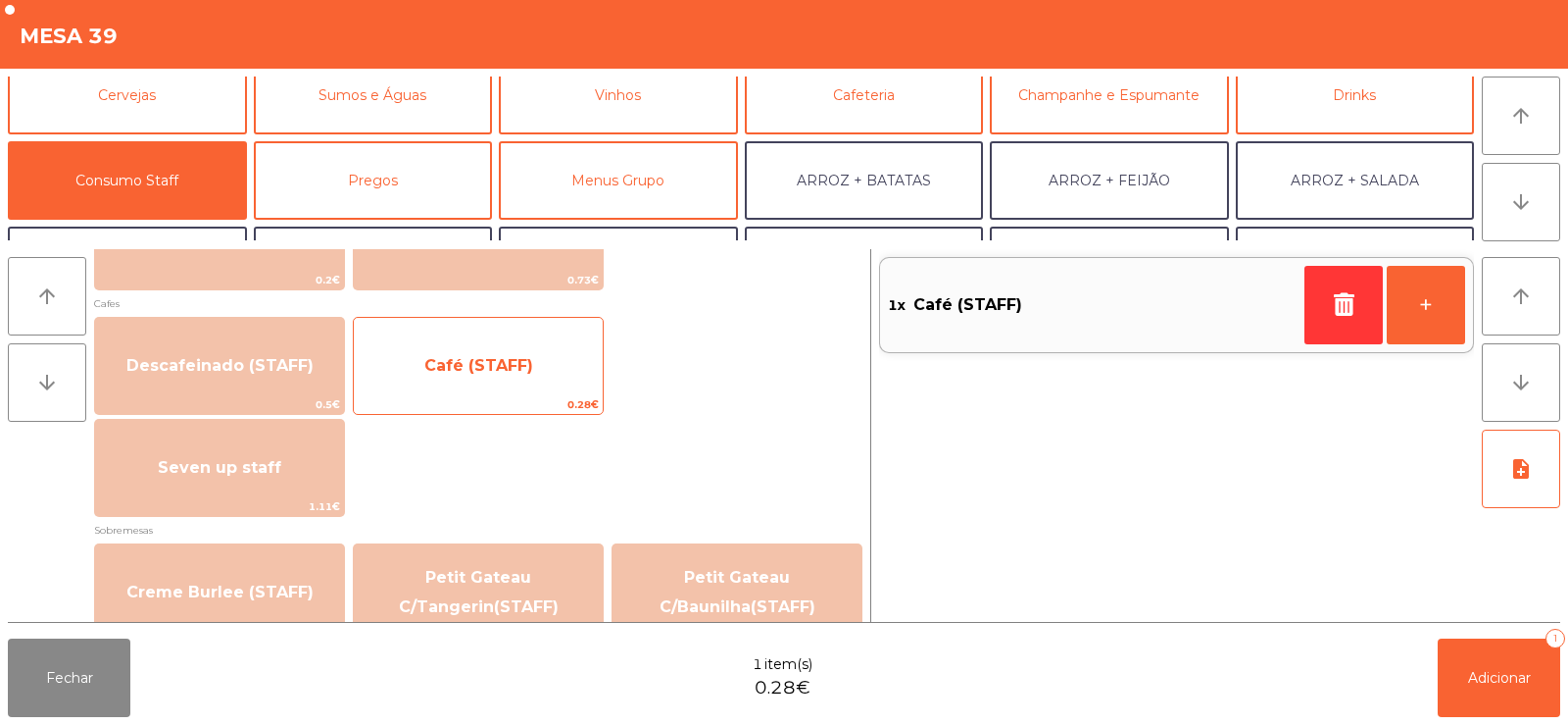
click at [485, 367] on span "Café (STAFF)" at bounding box center [479, 365] width 109 height 19
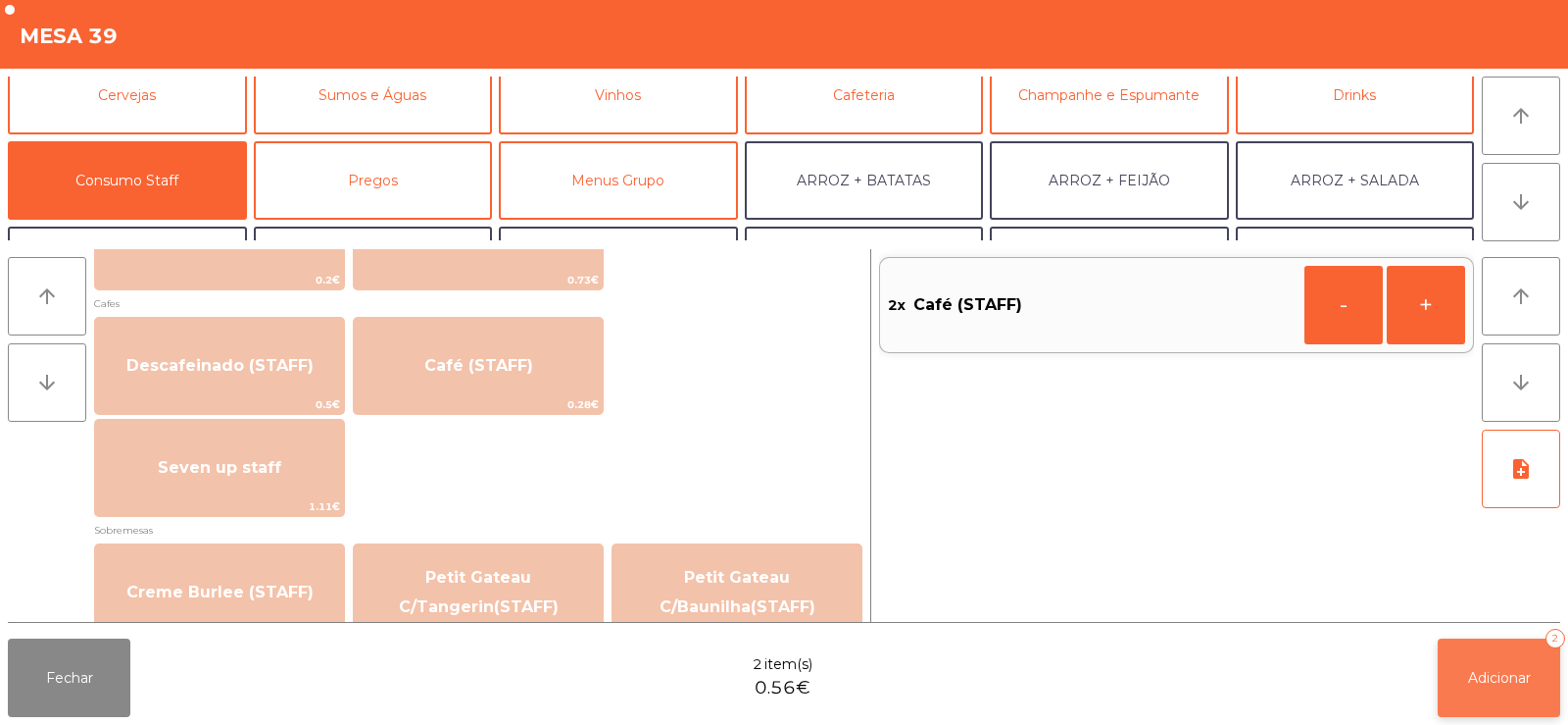
click at [1470, 700] on button "Adicionar 2" at bounding box center [1499, 677] width 123 height 78
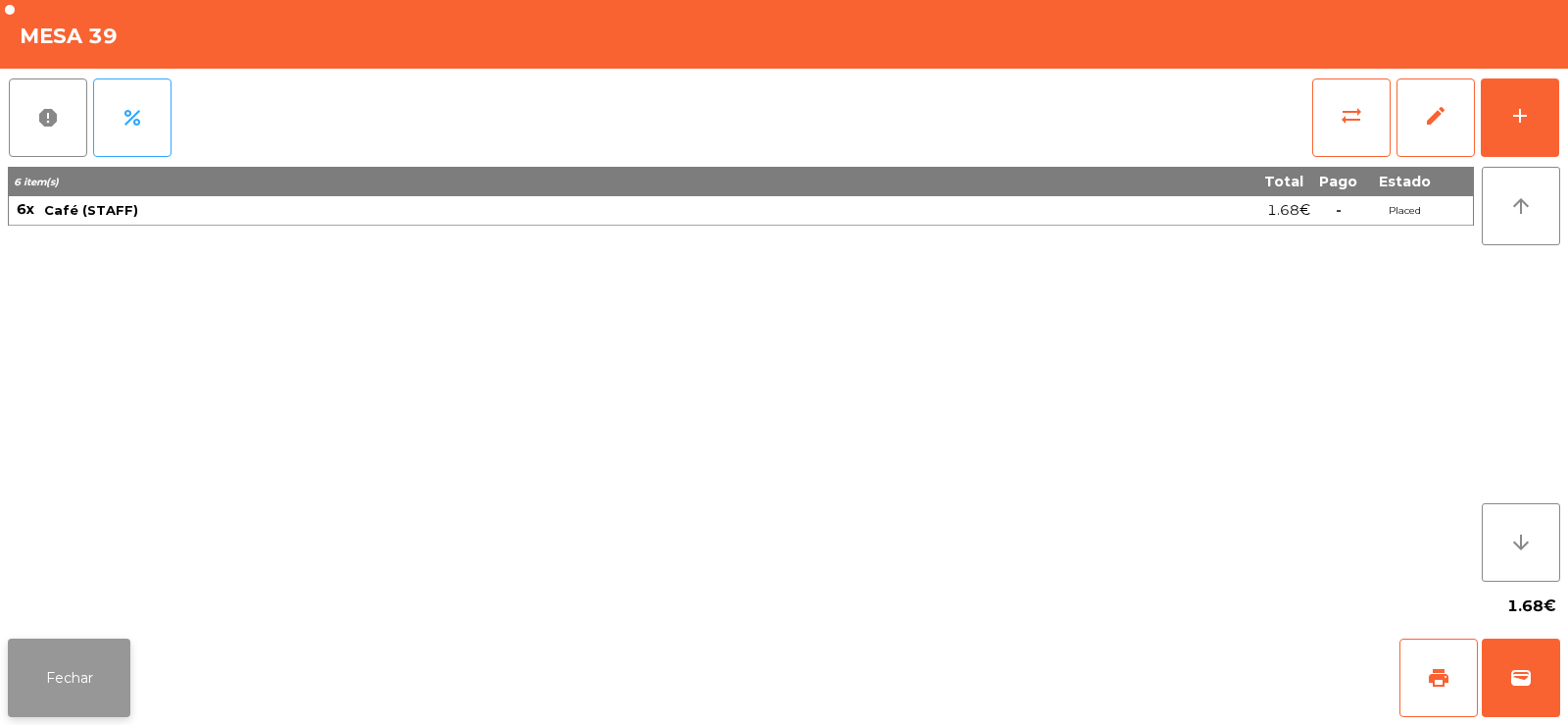
click at [98, 691] on button "Fechar" at bounding box center [69, 677] width 123 height 78
